Goal: Use online tool/utility: Utilize a website feature to perform a specific function

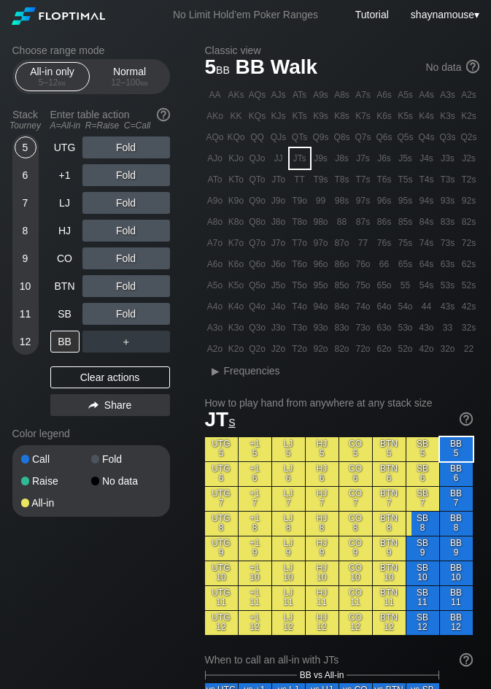
click at [25, 285] on div "10" at bounding box center [26, 286] width 22 height 22
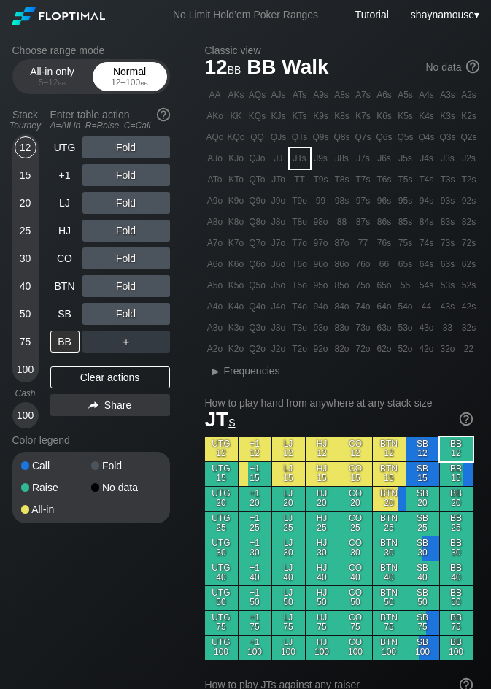
click at [117, 82] on div "12 – 100 bb" at bounding box center [129, 82] width 61 height 10
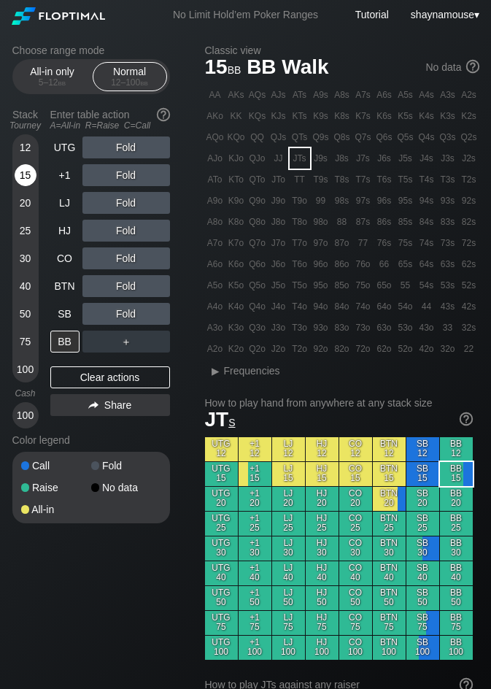
click at [30, 181] on div "15" at bounding box center [26, 175] width 22 height 22
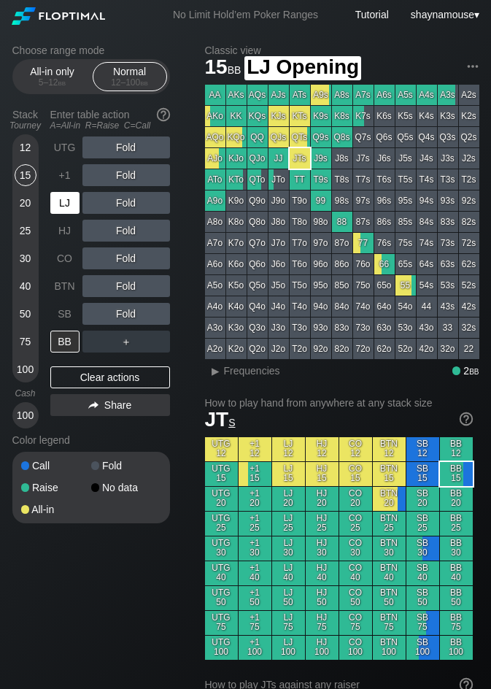
click at [59, 203] on div "LJ" at bounding box center [64, 203] width 29 height 22
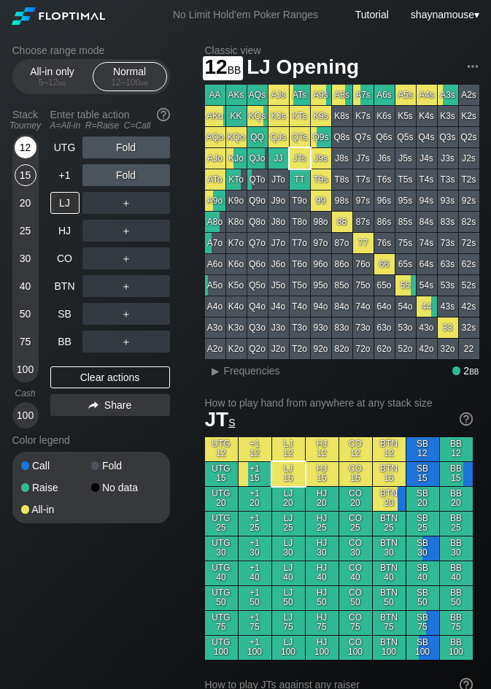
click at [31, 163] on div "12" at bounding box center [26, 150] width 22 height 28
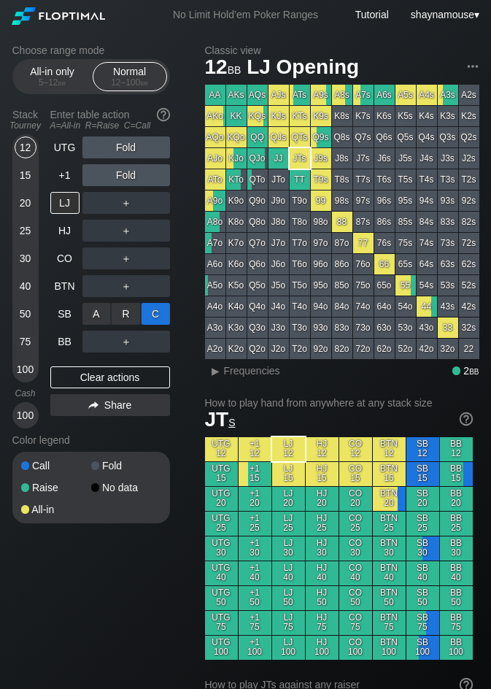
click at [156, 314] on div "C ✕" at bounding box center [156, 314] width 28 height 22
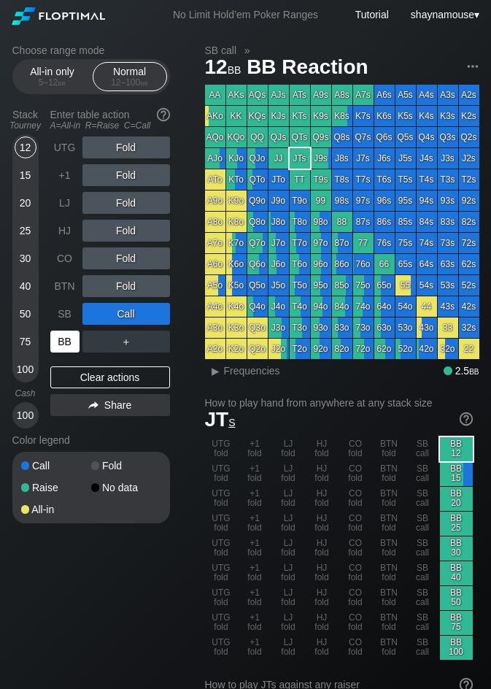
click at [64, 334] on div "BB" at bounding box center [64, 341] width 29 height 22
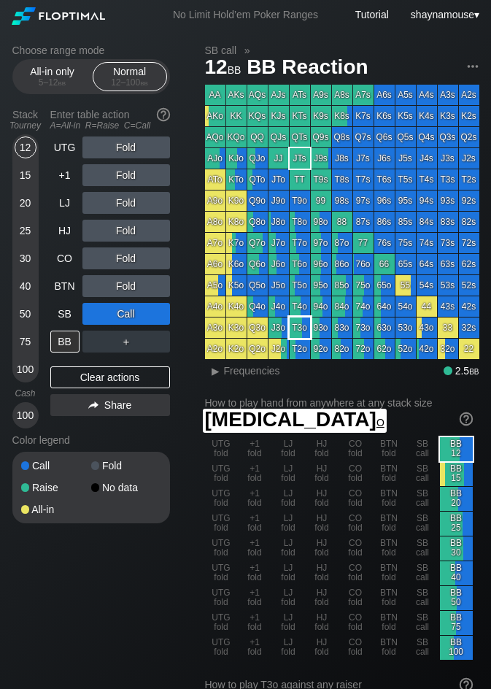
click at [302, 328] on div "T3o" at bounding box center [300, 327] width 20 height 20
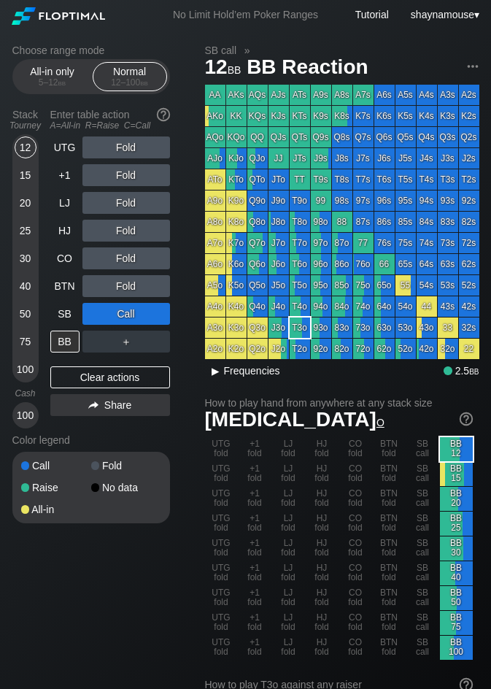
click at [245, 369] on span "Frequencies" at bounding box center [252, 371] width 56 height 12
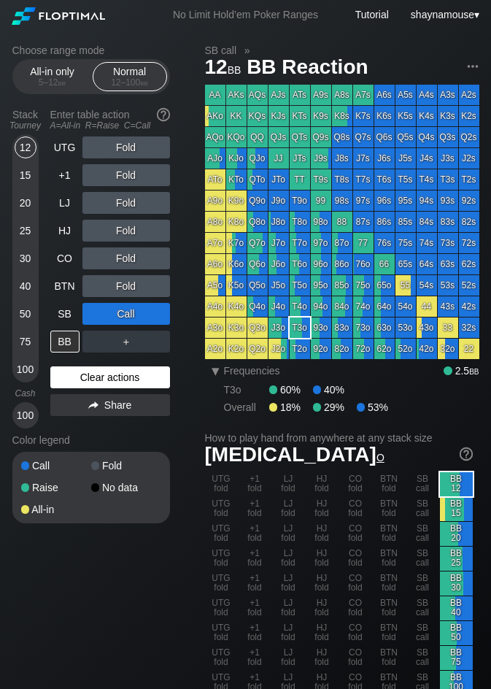
click at [131, 382] on div "Clear actions" at bounding box center [110, 377] width 120 height 22
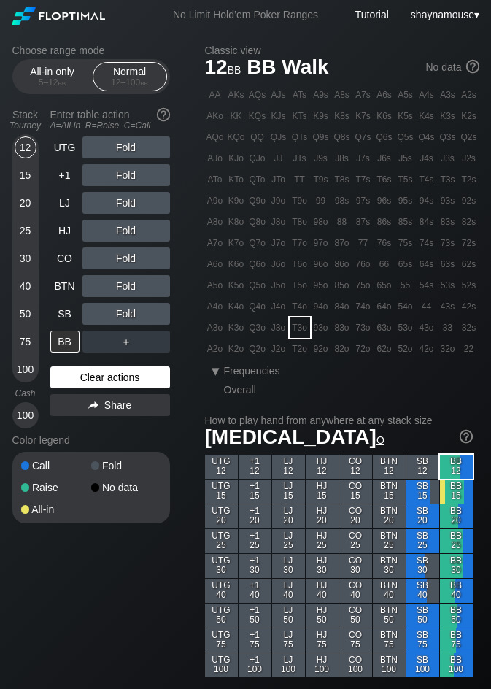
click at [128, 380] on div "Clear actions" at bounding box center [110, 377] width 120 height 22
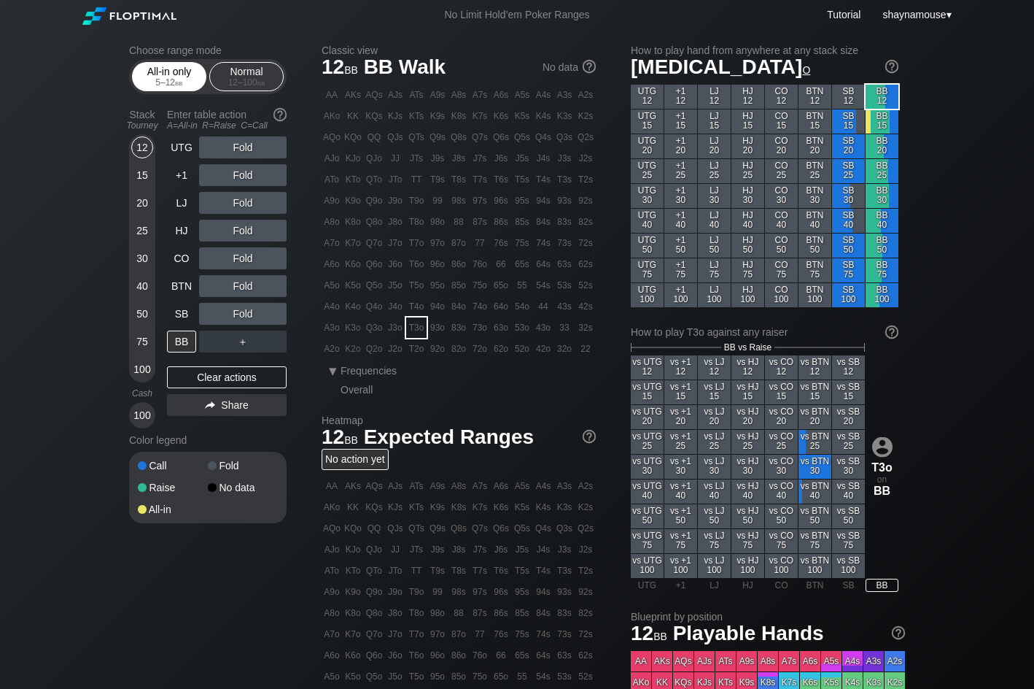
click at [161, 70] on div "All-in only 5 – 12 bb" at bounding box center [169, 77] width 67 height 28
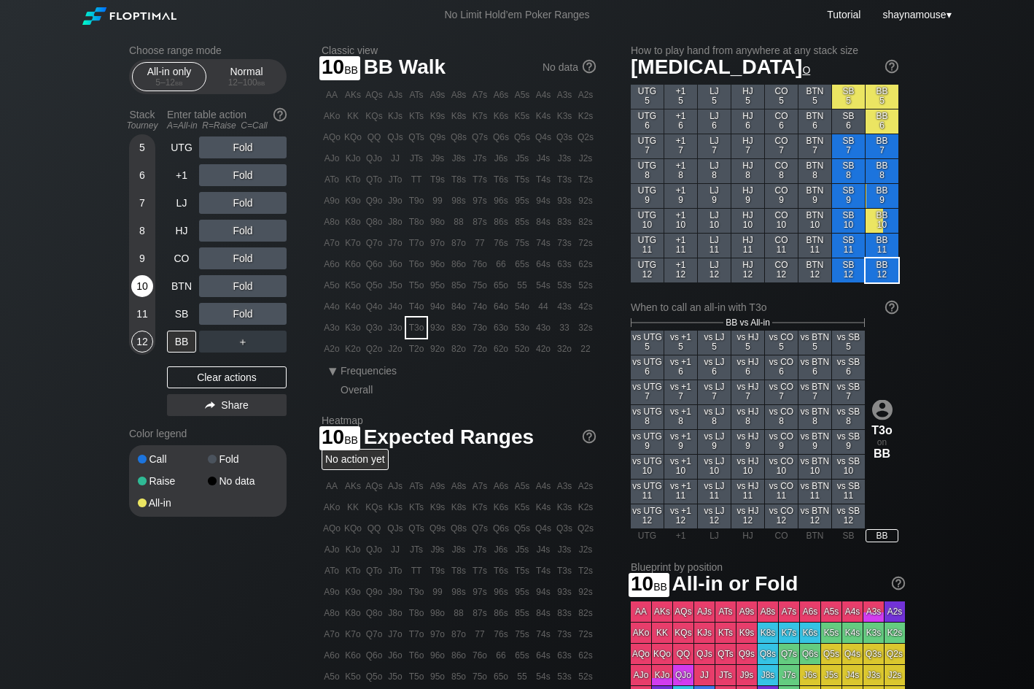
click at [144, 285] on div "10" at bounding box center [142, 286] width 22 height 22
